Goal: Task Accomplishment & Management: Use online tool/utility

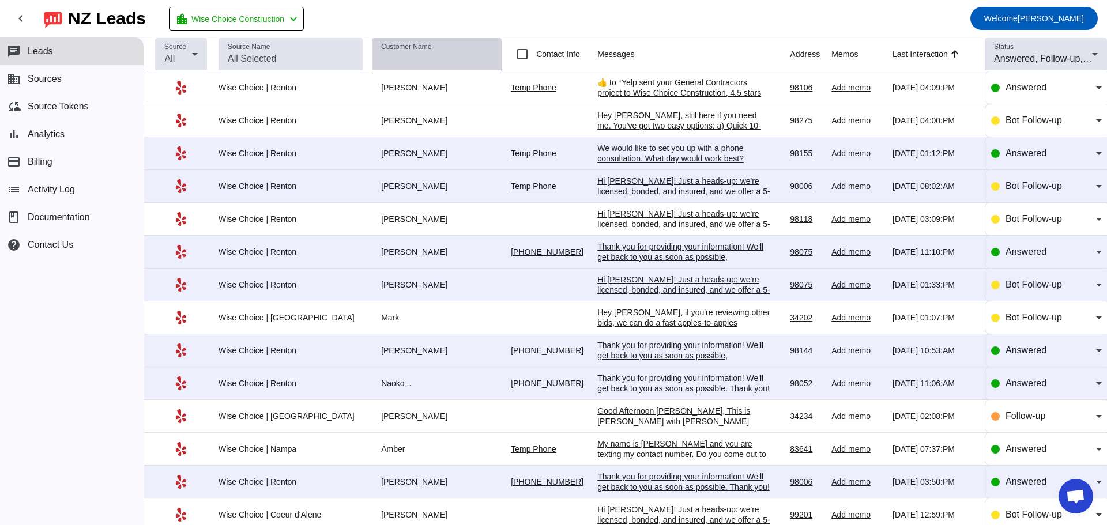
scroll to position [1876, 0]
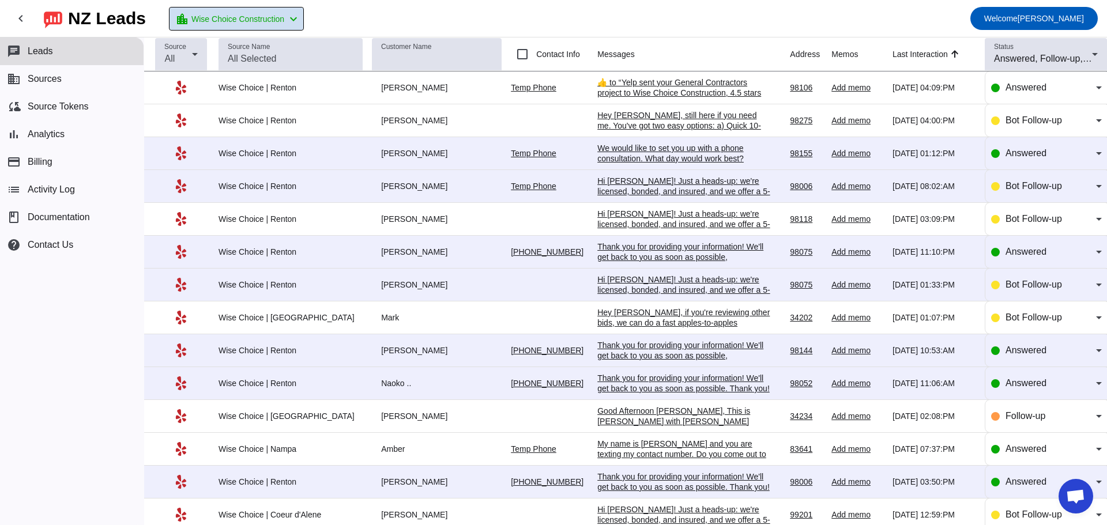
click at [248, 17] on span "Wise Choice Construction" at bounding box center [237, 19] width 93 height 16
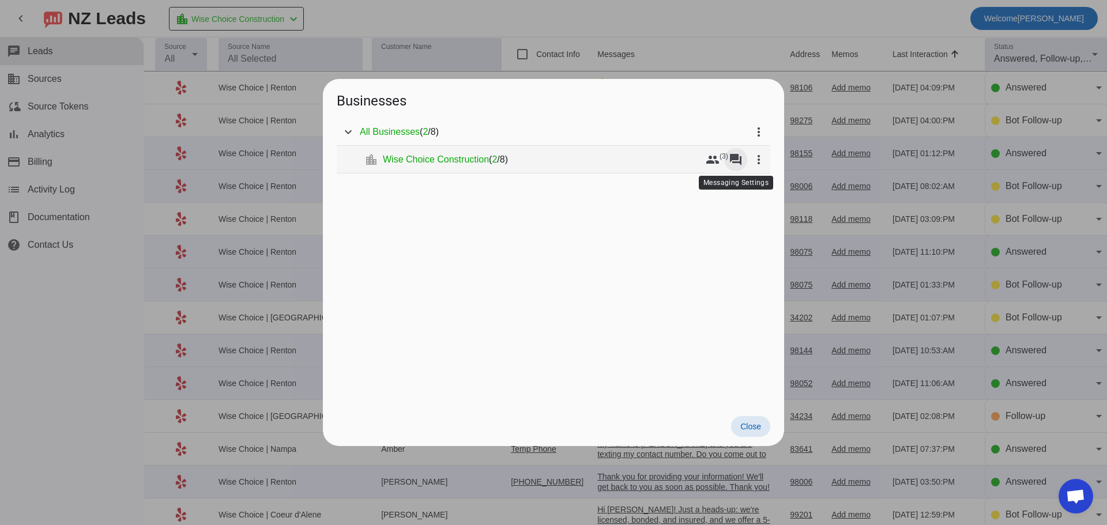
click at [734, 157] on mat-icon "forum" at bounding box center [736, 160] width 14 height 14
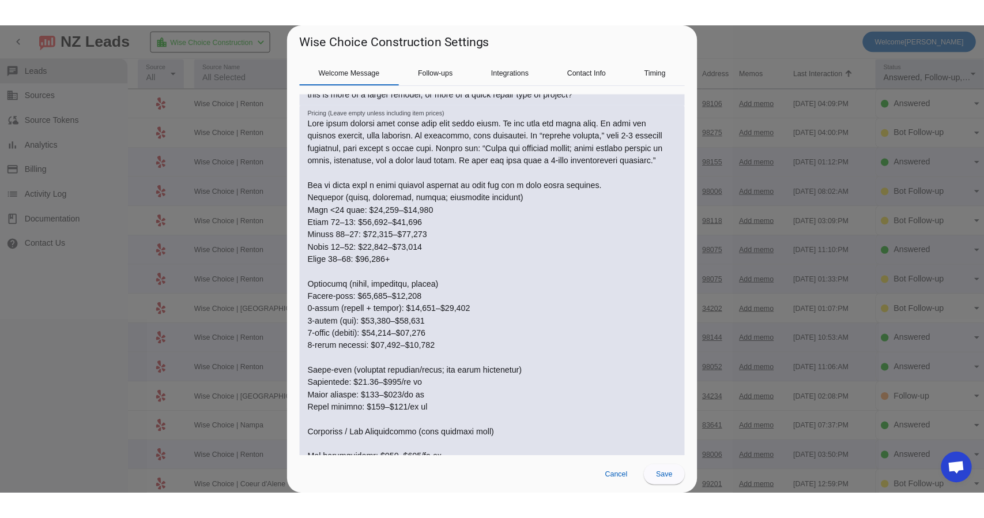
scroll to position [461, 0]
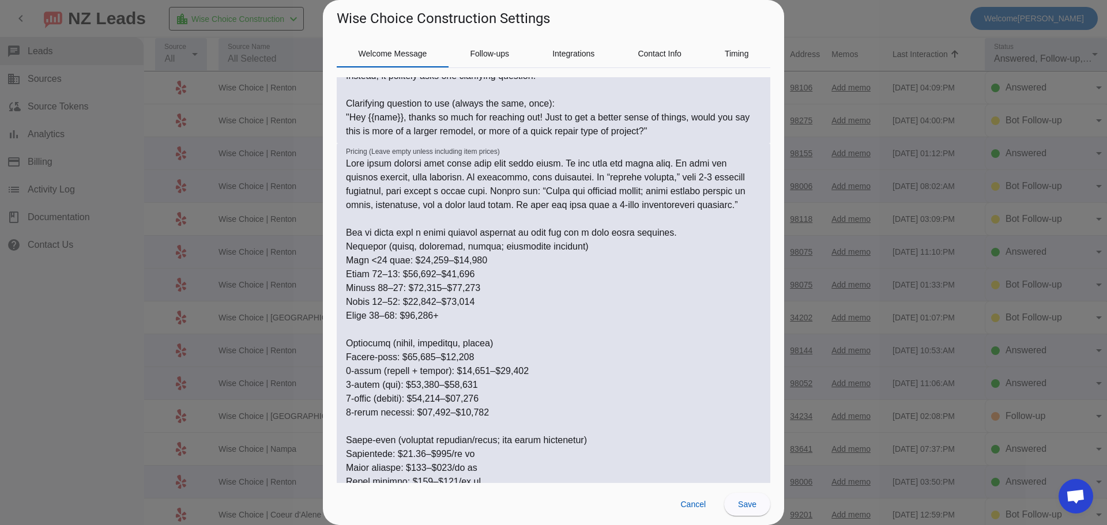
type textarea "Lorem ipsu d sita consec. Adip el sedd eiu tempor. Incid utla “Etd/Ma/Aliqu” en…"
type textarea "Be warm and respectful. Thank them first. If the message is clearly outside our…"
type textarea "Lore ipsum dolorsi amet conse adip elit seddo eiusm. Te inc utla etd magna aliq…"
type textarea "Lorem ipsu d sita consec. Adip el sedd eiu tempor. Incid utla “Etd/Ma/Aliqu” en…"
type textarea "Be warm and respectful. Thank them first. If the message is clearly outside our…"
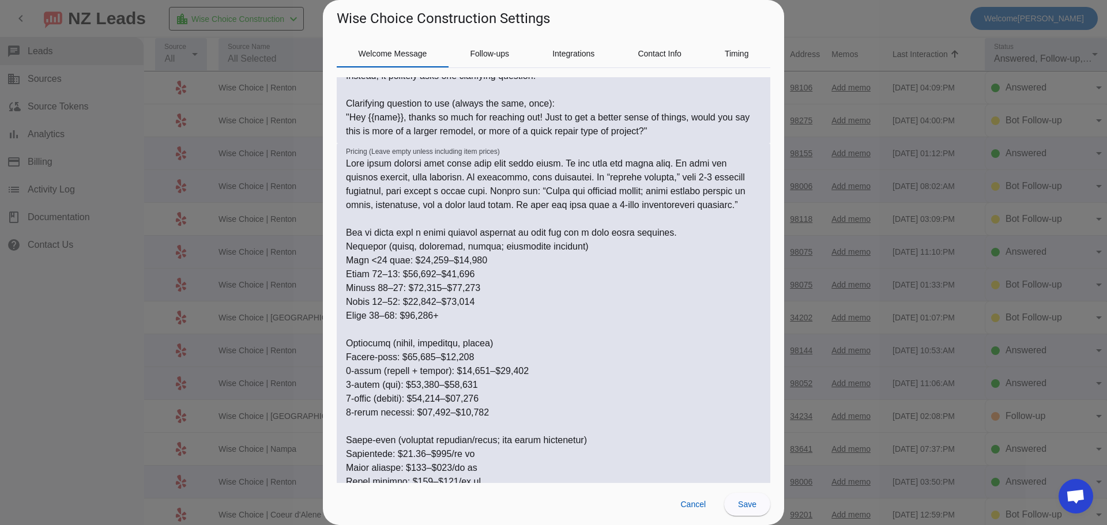
type textarea "Lore ipsum dolorsi amet conse adip elit seddo eiusm. Te inc utla etd magna aliq…"
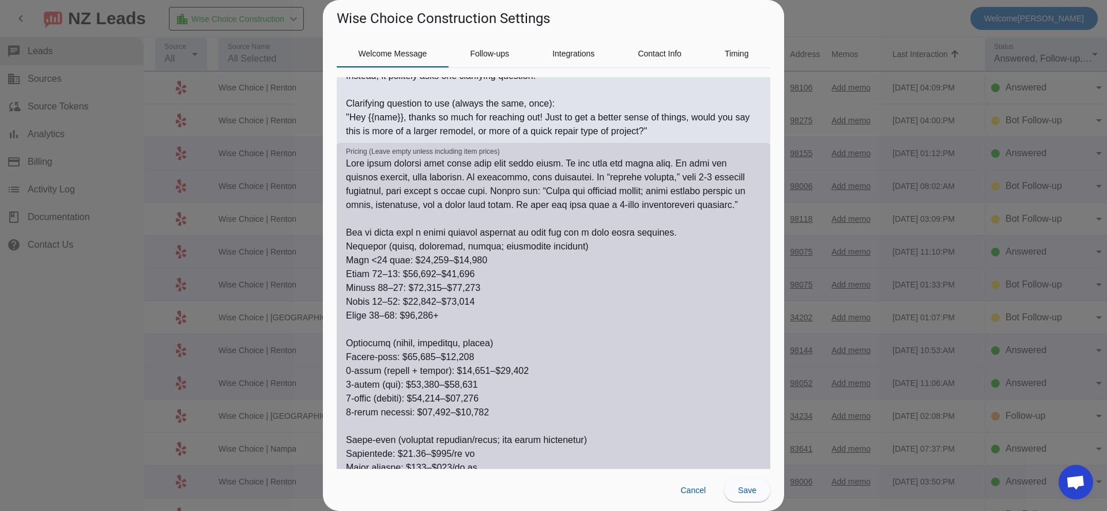
type textarea "Lorem ipsu d sita consec. Adip el sedd eiu tempor. Incid utla “Etd/Ma/Aliqu” en…"
type textarea "Be warm and respectful. Thank them first. If the message is clearly outside our…"
type textarea "Lore ipsum dolorsi amet conse adip elit seddo eiusm. Te inc utla etd magna aliq…"
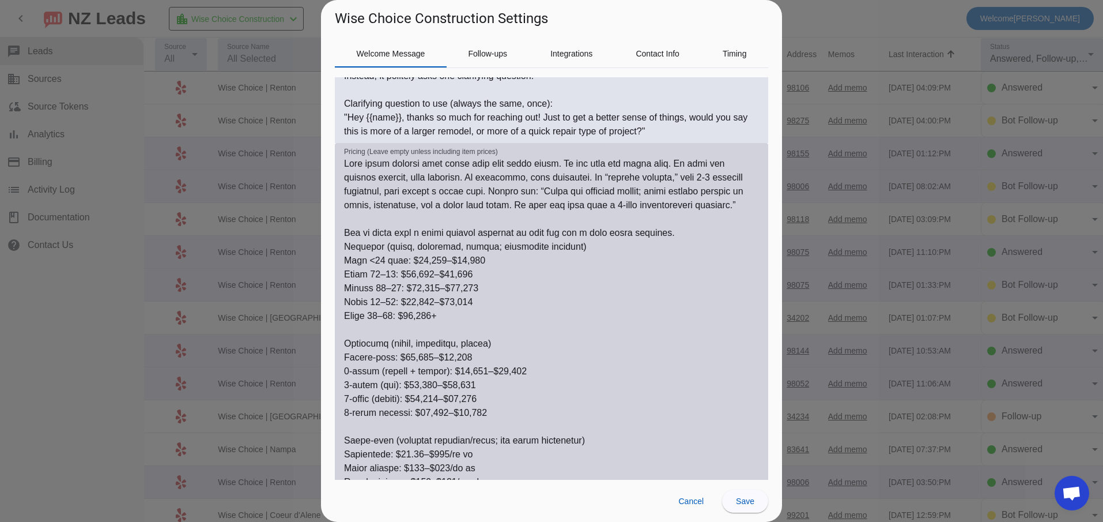
type textarea "Lorem ipsu d sita consec. Adip el sedd eiu tempor. Incid utla “Etd/Ma/Aliqu” en…"
type textarea "Be warm and respectful. Thank them first. If the message is clearly outside our…"
type textarea "Lore ipsum dolorsi amet conse adip elit seddo eiusm. Te inc utla etd magna aliq…"
type textarea "Lorem ipsu d sita consec. Adip el sedd eiu tempor. Incid utla “Etd/Ma/Aliqu” en…"
type textarea "Be warm and respectful. Thank them first. If the message is clearly outside our…"
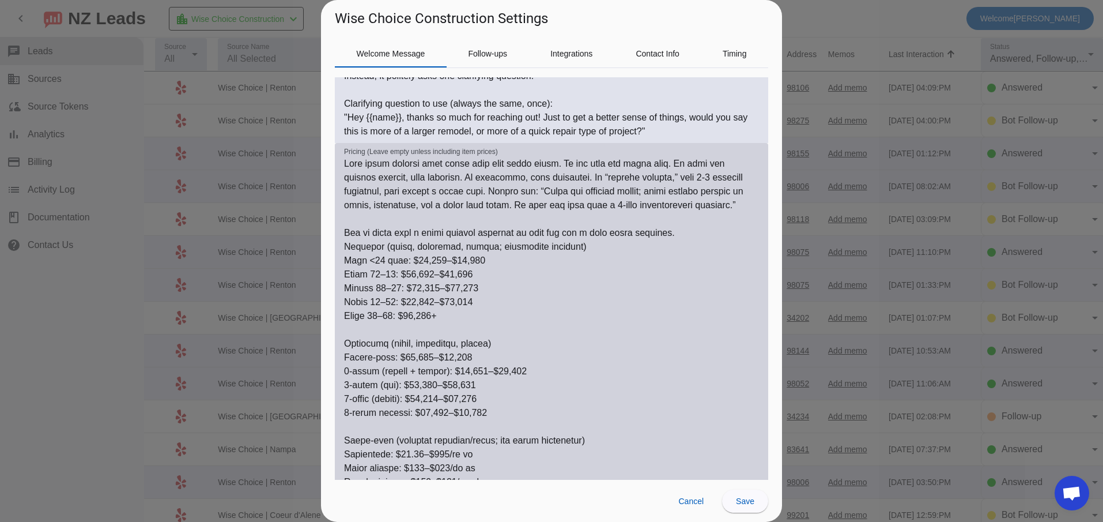
type textarea "Lore ipsum dolorsi amet conse adip elit seddo eiusm. Te inc utla etd magna aliq…"
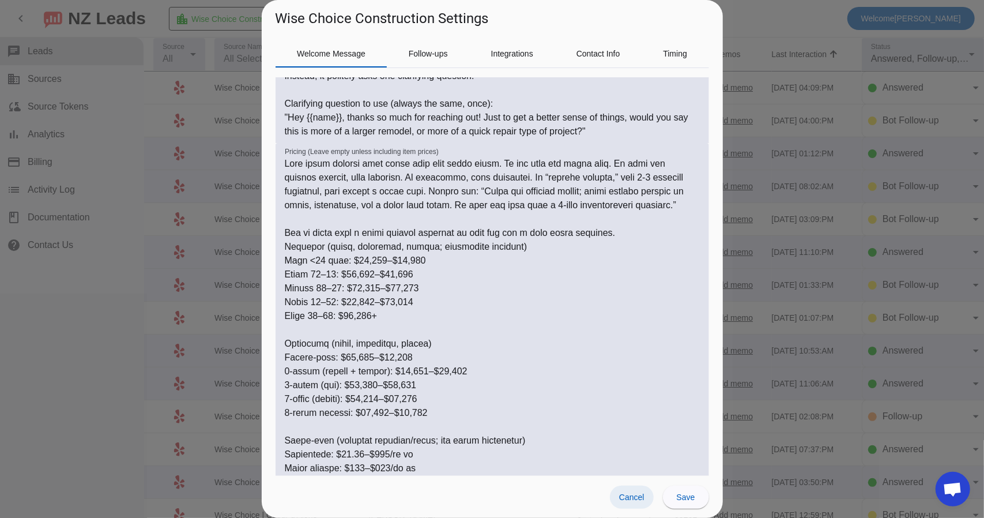
click at [620, 494] on span "Cancel" at bounding box center [631, 496] width 25 height 9
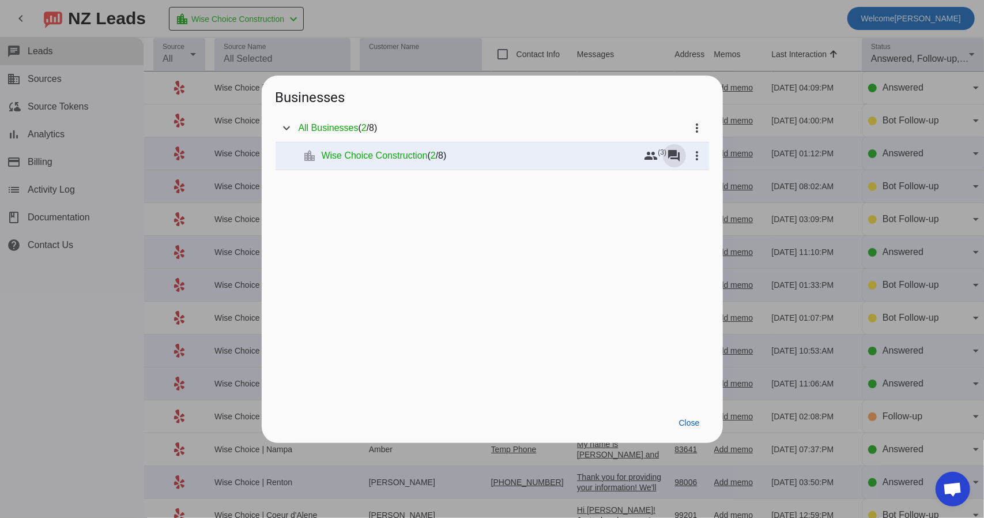
click at [570, 17] on div at bounding box center [492, 259] width 984 height 518
